Goal: Task Accomplishment & Management: Manage account settings

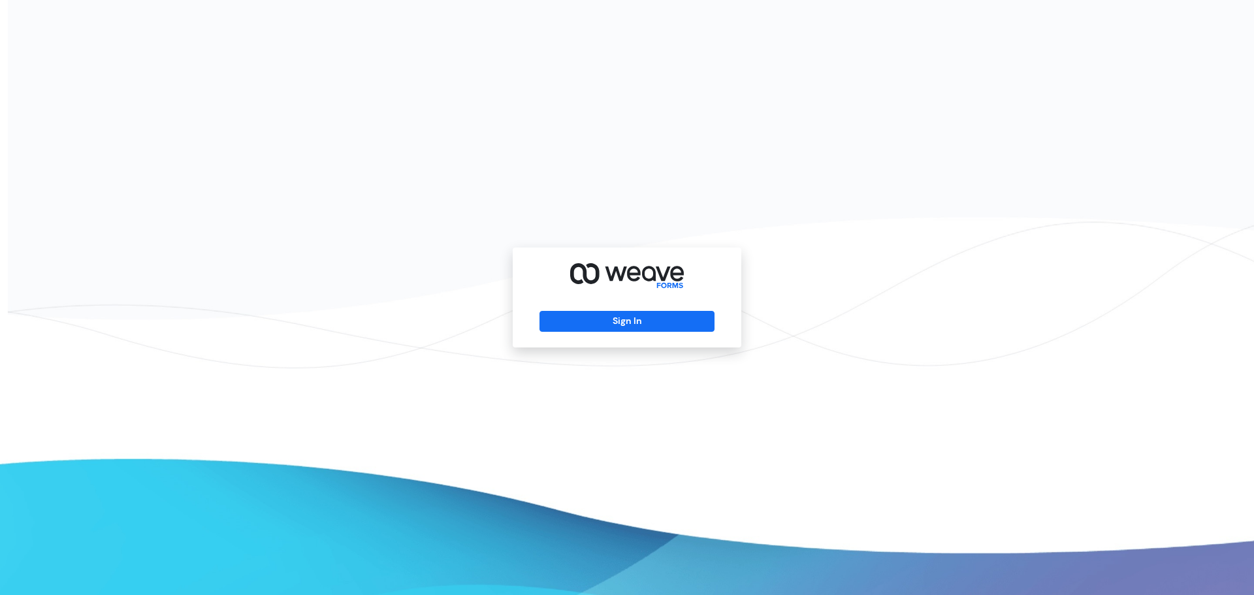
click at [604, 338] on div "Sign In" at bounding box center [627, 298] width 229 height 100
click at [613, 324] on button "Sign In" at bounding box center [627, 321] width 174 height 21
